Goal: Find specific page/section: Find specific page/section

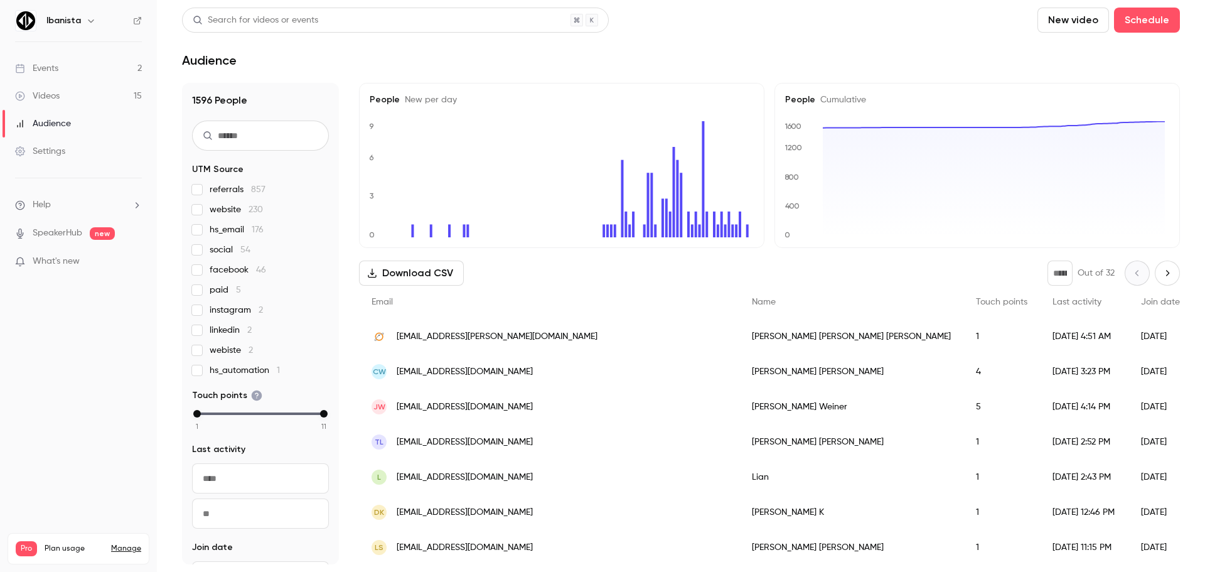
click at [75, 68] on link "Events 2" at bounding box center [78, 69] width 157 height 28
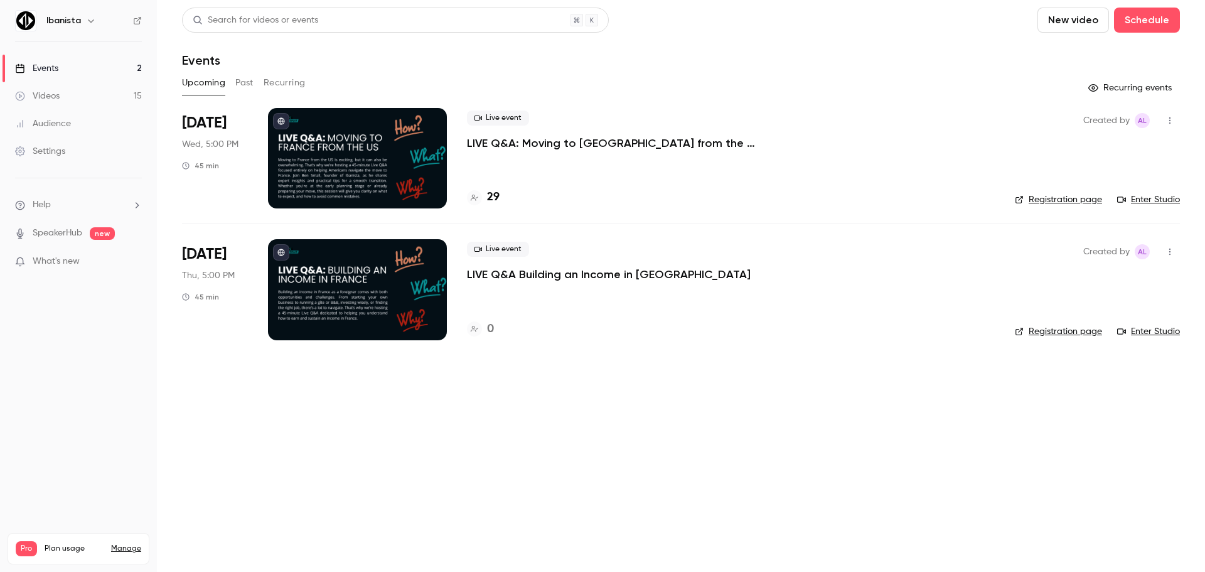
click at [524, 394] on main "Search for videos or events New video Schedule Events Upcoming Past Recurring R…" at bounding box center [681, 286] width 1048 height 572
click at [248, 83] on button "Past" at bounding box center [244, 83] width 18 height 20
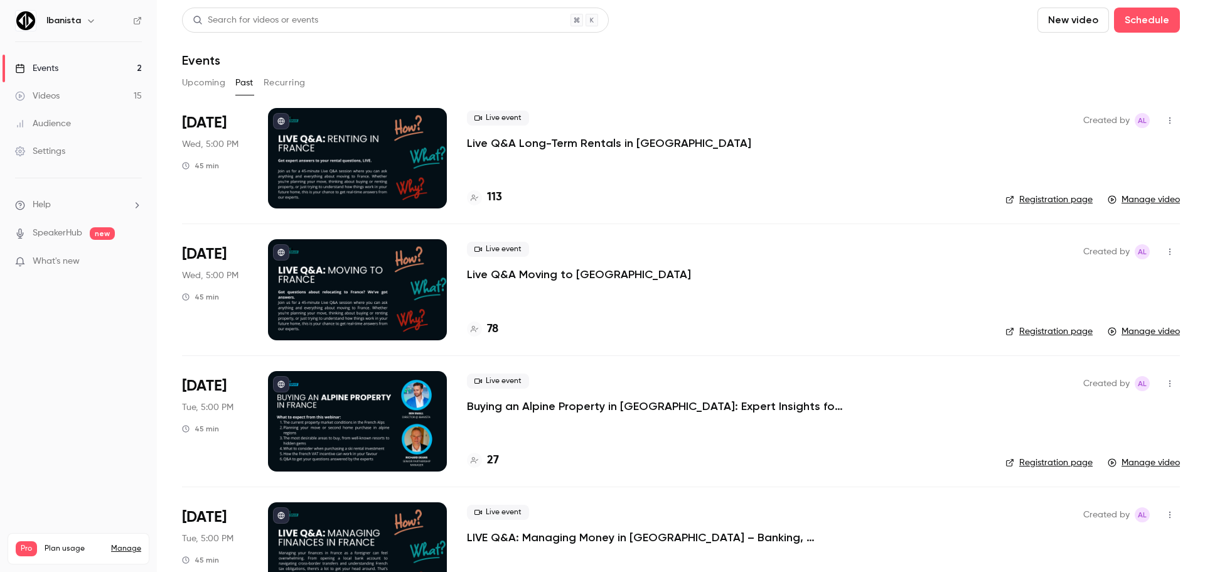
click at [282, 88] on button "Recurring" at bounding box center [285, 83] width 42 height 20
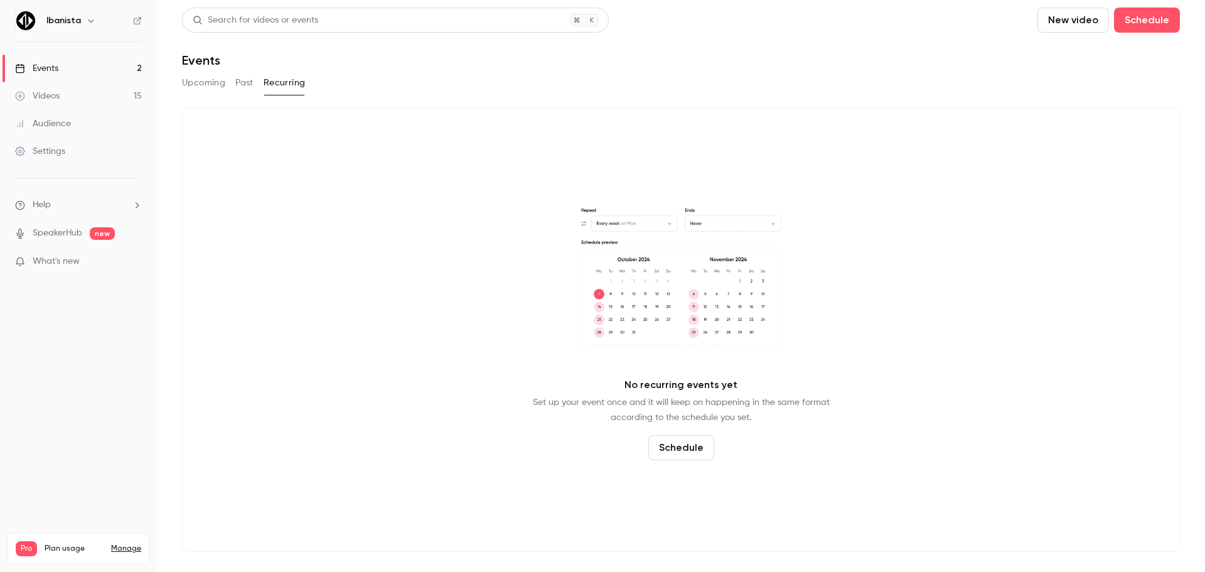
click at [235, 88] on div "Upcoming Past Recurring" at bounding box center [681, 83] width 998 height 20
click at [242, 87] on button "Past" at bounding box center [244, 83] width 18 height 20
